Goal: Task Accomplishment & Management: Manage account settings

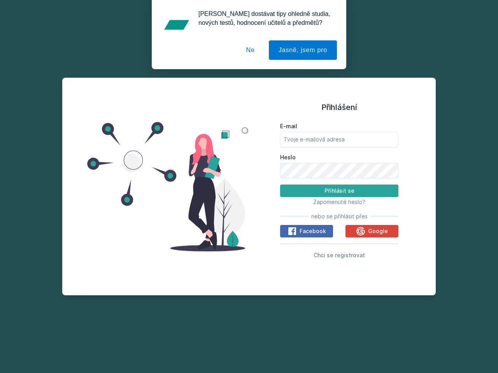
click at [339, 202] on span "Zapomenuté heslo?" at bounding box center [339, 202] width 52 height 7
click at [307, 231] on span "Facebook" at bounding box center [313, 232] width 26 height 8
click at [293, 231] on icon at bounding box center [291, 231] width 9 height 9
click at [372, 231] on span "Google" at bounding box center [378, 232] width 20 height 8
click at [361, 231] on icon at bounding box center [360, 231] width 9 height 9
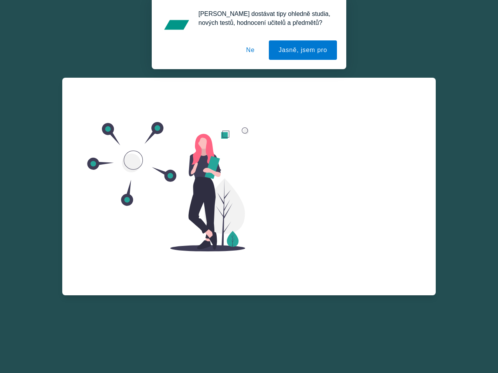
click at [339, 255] on div "E-mail Heslo Přihlásit se Zapomenuté heslo? nebo se přihlásit přes Facebook Goo…" at bounding box center [339, 199] width 118 height 140
click at [304, 50] on button "Jasně, jsem pro" at bounding box center [303, 49] width 68 height 19
